Goal: Task Accomplishment & Management: Use online tool/utility

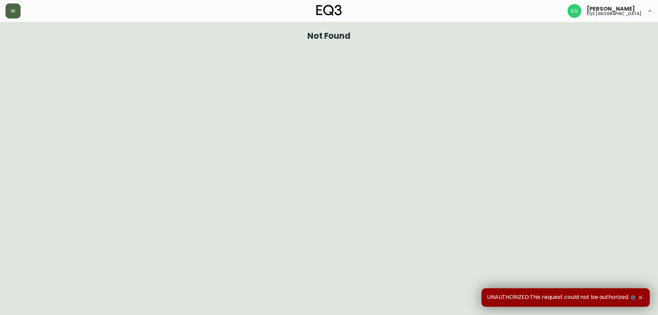
click at [16, 14] on button "button" at bounding box center [12, 10] width 15 height 15
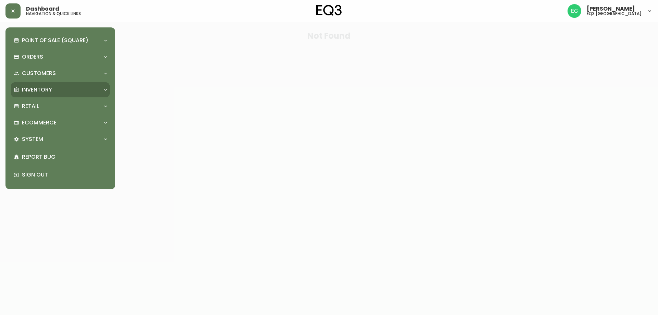
click at [64, 97] on div "Inventory" at bounding box center [60, 89] width 99 height 15
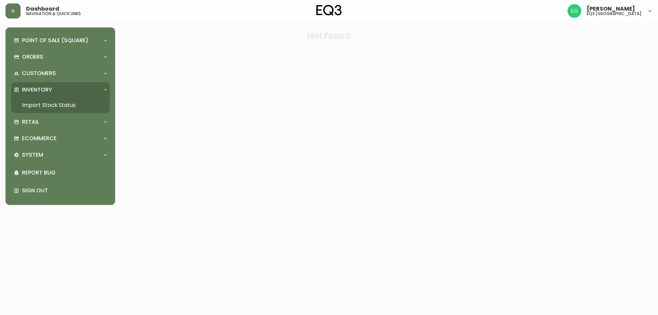
click at [67, 107] on link "Import Stock Status" at bounding box center [60, 105] width 99 height 16
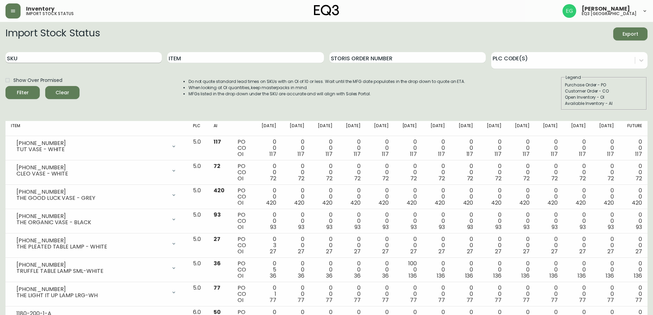
click at [78, 55] on input "SKU" at bounding box center [83, 57] width 156 height 11
paste input "[PHONE_NUMBER]"
click at [5, 86] on button "Filter" at bounding box center [22, 92] width 34 height 13
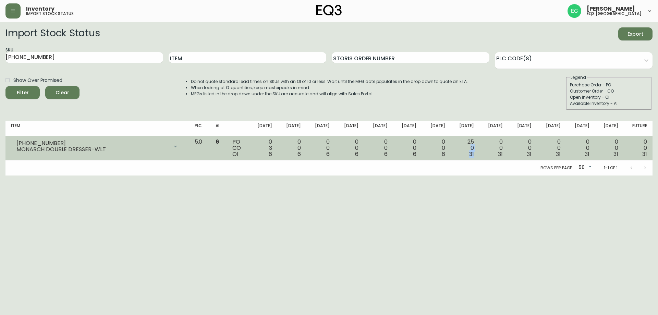
drag, startPoint x: 477, startPoint y: 158, endPoint x: 475, endPoint y: 151, distance: 6.7
click at [474, 150] on span "31" at bounding box center [471, 154] width 5 height 8
click at [475, 159] on td "25 0 31" at bounding box center [465, 148] width 29 height 24
click at [497, 144] on div "0 0 31" at bounding box center [494, 148] width 18 height 19
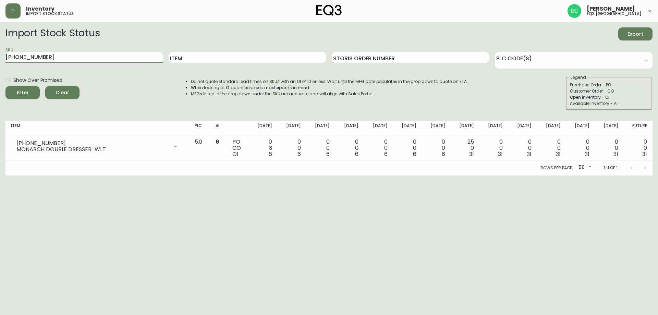
drag, startPoint x: 76, startPoint y: 59, endPoint x: 0, endPoint y: 77, distance: 78.0
click at [0, 77] on main "Import Stock Status Export SKU [PHONE_NUMBER] Item Storis Order Number PLC Code…" at bounding box center [329, 99] width 658 height 154
paste input "620"
type input "[PHONE_NUMBER]"
click at [5, 86] on button "Filter" at bounding box center [22, 92] width 34 height 13
